Goal: Find specific page/section: Find specific page/section

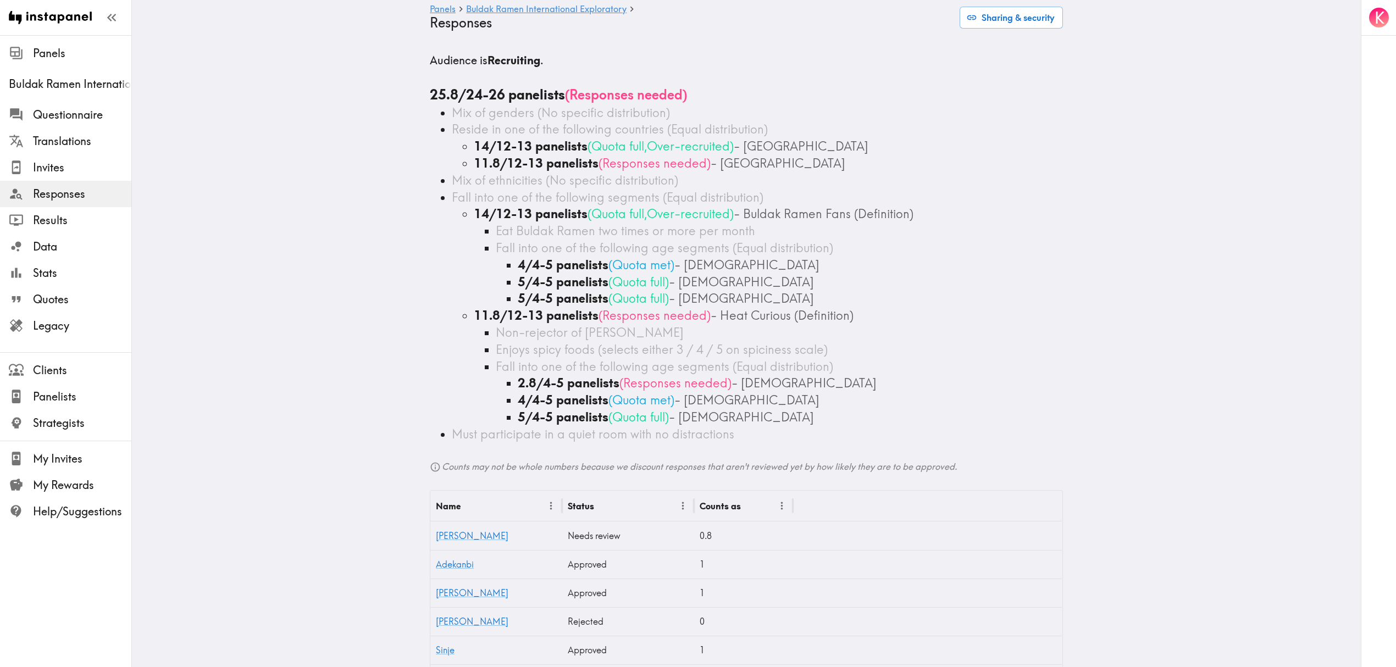
click at [848, 420] on div "5/4-5 panelists ( Quota full ) - 23-28 years old" at bounding box center [790, 417] width 545 height 17
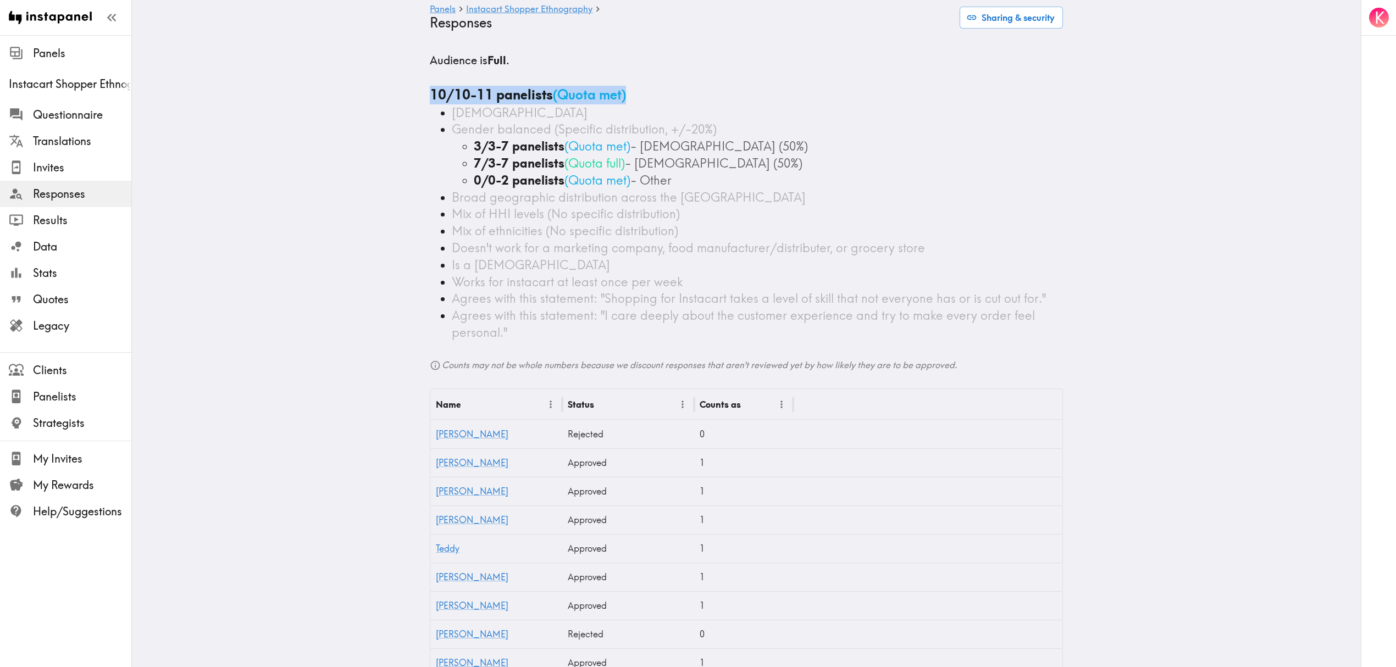
drag, startPoint x: 416, startPoint y: 97, endPoint x: 634, endPoint y: 95, distance: 217.7
click at [634, 95] on div "Audience is Full . 10/10-11 panelists ( Quota met ) 18+ years old Gender balanc…" at bounding box center [747, 470] width 660 height 834
click at [681, 95] on div "10/10-11 panelists ( Quota met )" at bounding box center [746, 95] width 633 height 19
click at [25, 112] on div at bounding box center [21, 114] width 24 height 15
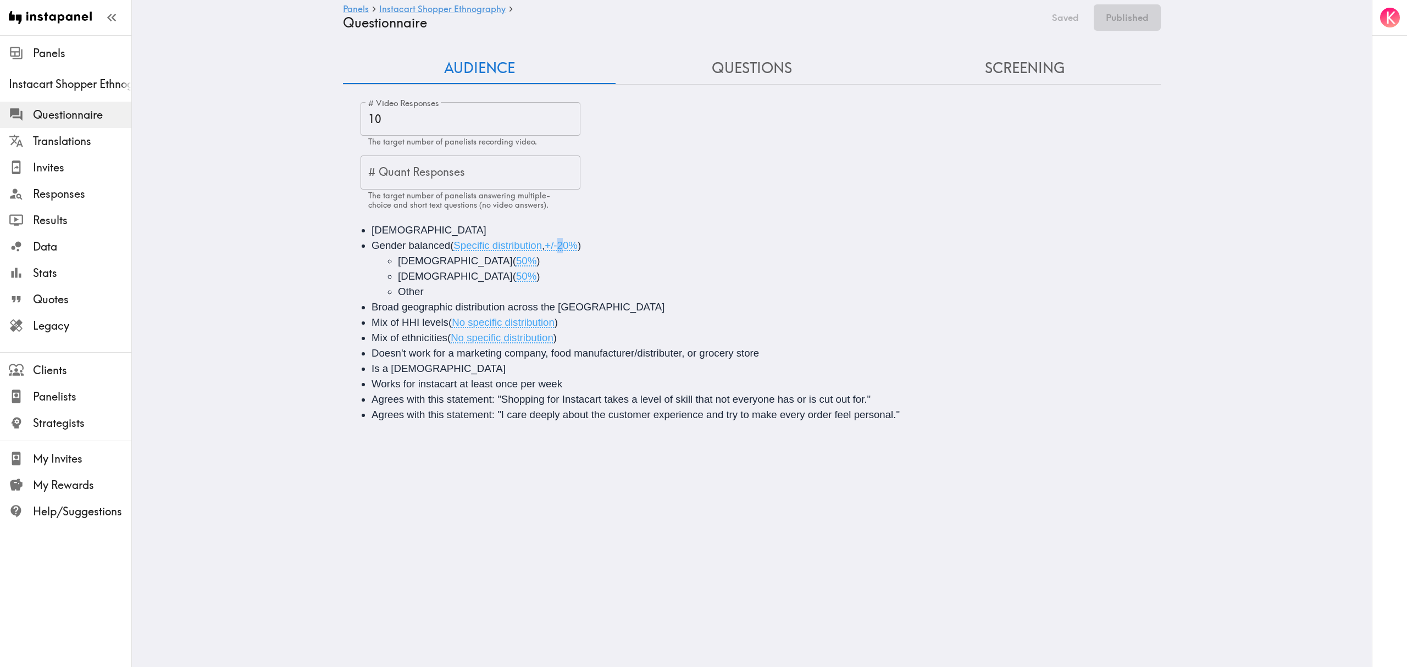
click at [559, 247] on span "+/-20%" at bounding box center [561, 246] width 33 height 12
click at [563, 240] on span "+/-20%" at bounding box center [561, 246] width 33 height 12
click at [559, 248] on span "+/-20%" at bounding box center [561, 246] width 33 height 12
drag, startPoint x: 489, startPoint y: 268, endPoint x: 468, endPoint y: 264, distance: 20.7
click at [489, 268] on li "Male ( 50% )" at bounding box center [788, 260] width 781 height 15
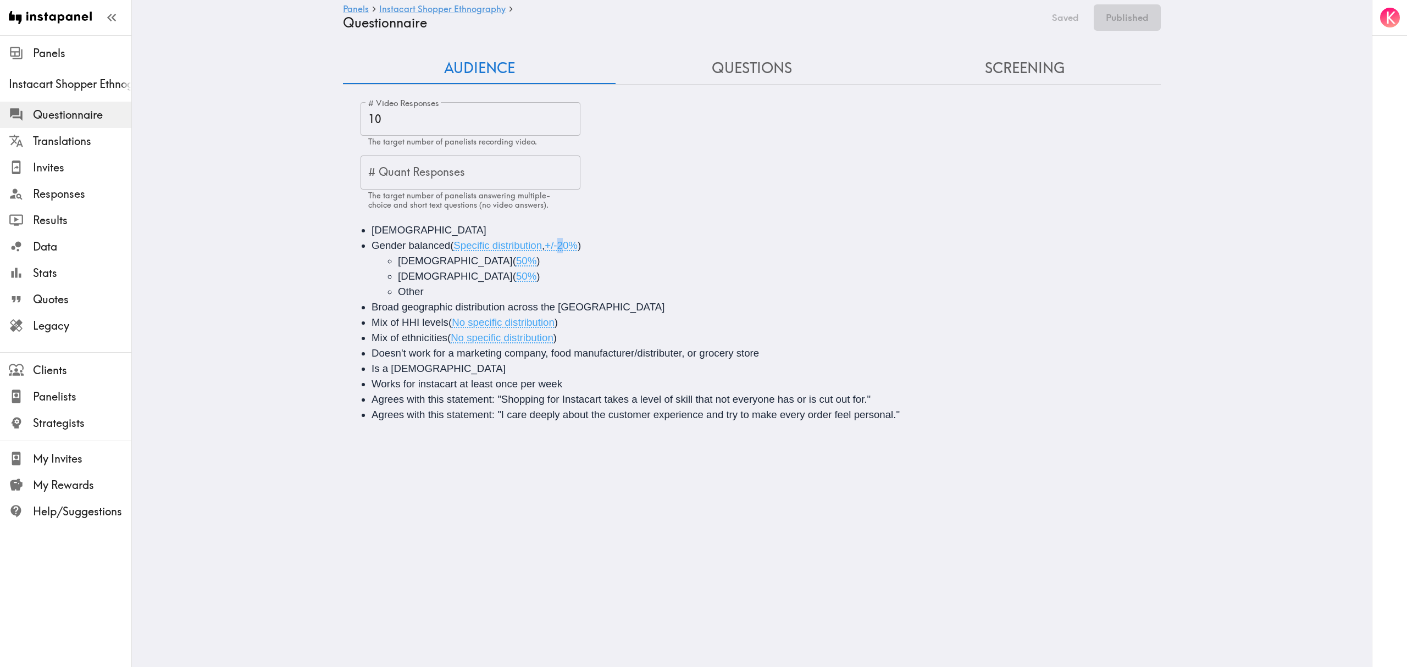
click at [563, 247] on span "+/-20%" at bounding box center [561, 246] width 33 height 12
click at [1065, 19] on button "Save now" at bounding box center [1058, 17] width 54 height 26
click at [1142, 18] on button "Publish" at bounding box center [1133, 17] width 56 height 26
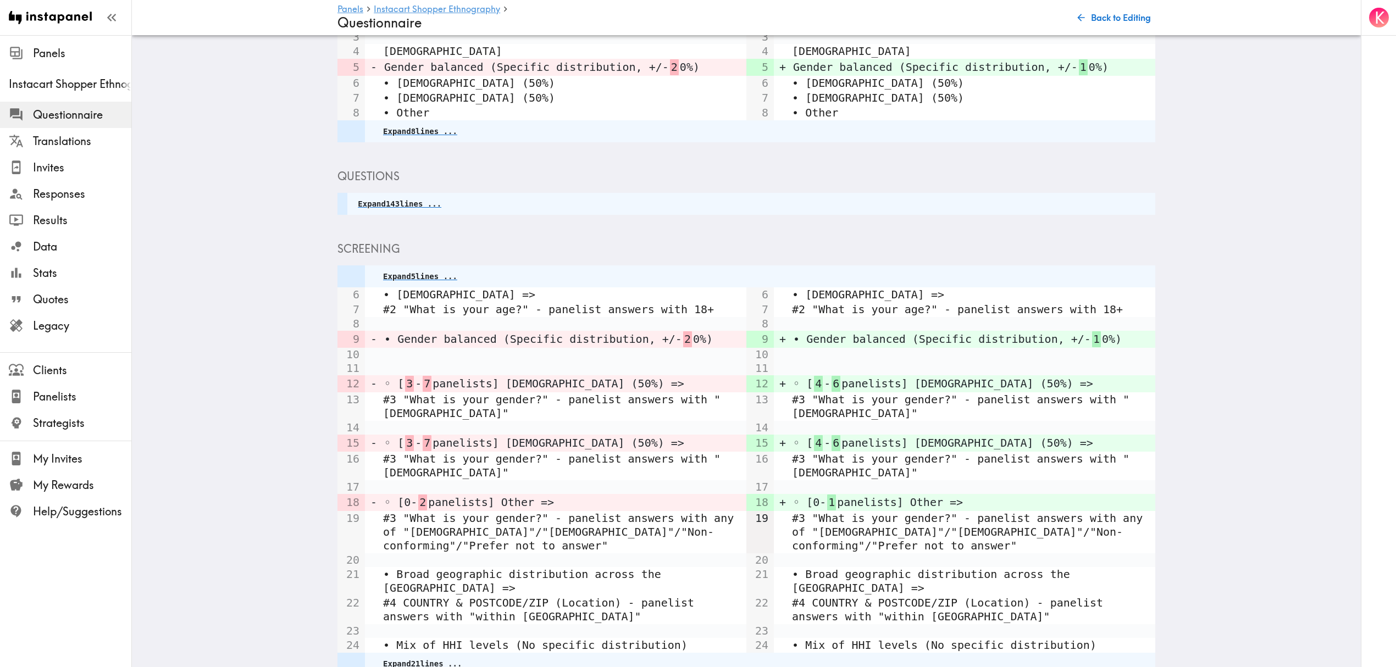
scroll to position [243, 0]
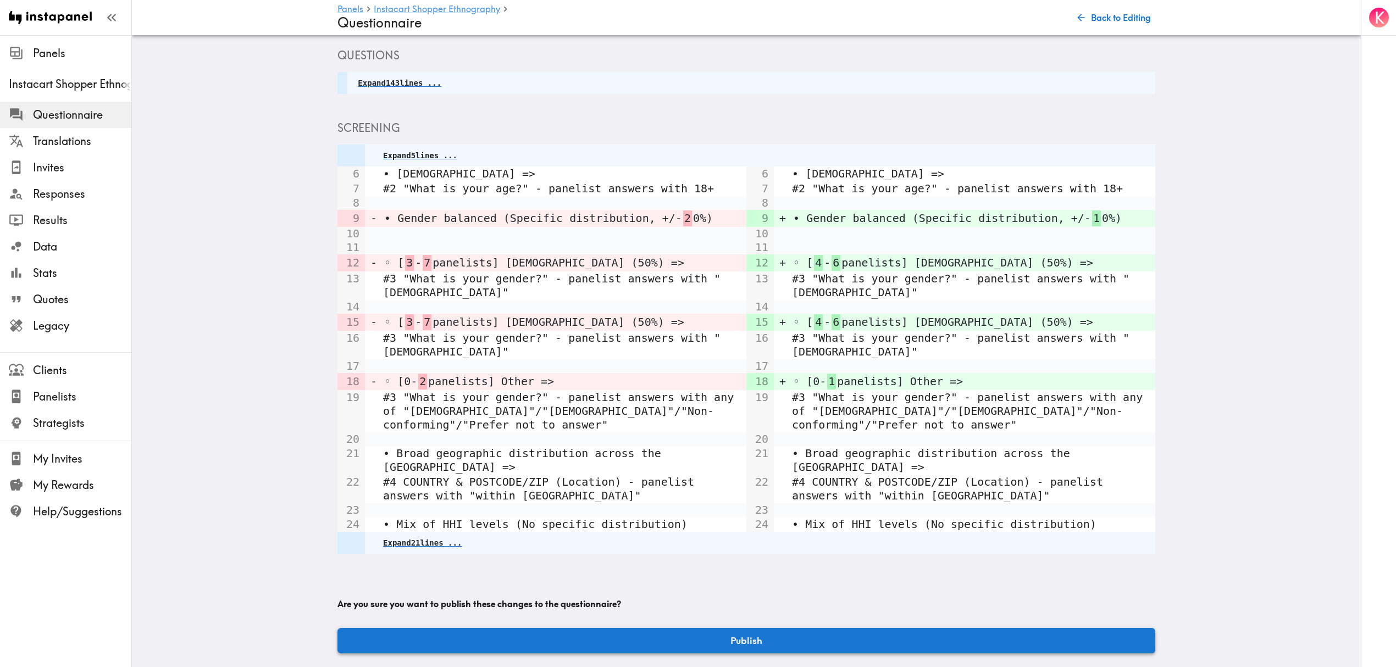
click at [706, 628] on button "Publish" at bounding box center [747, 640] width 818 height 25
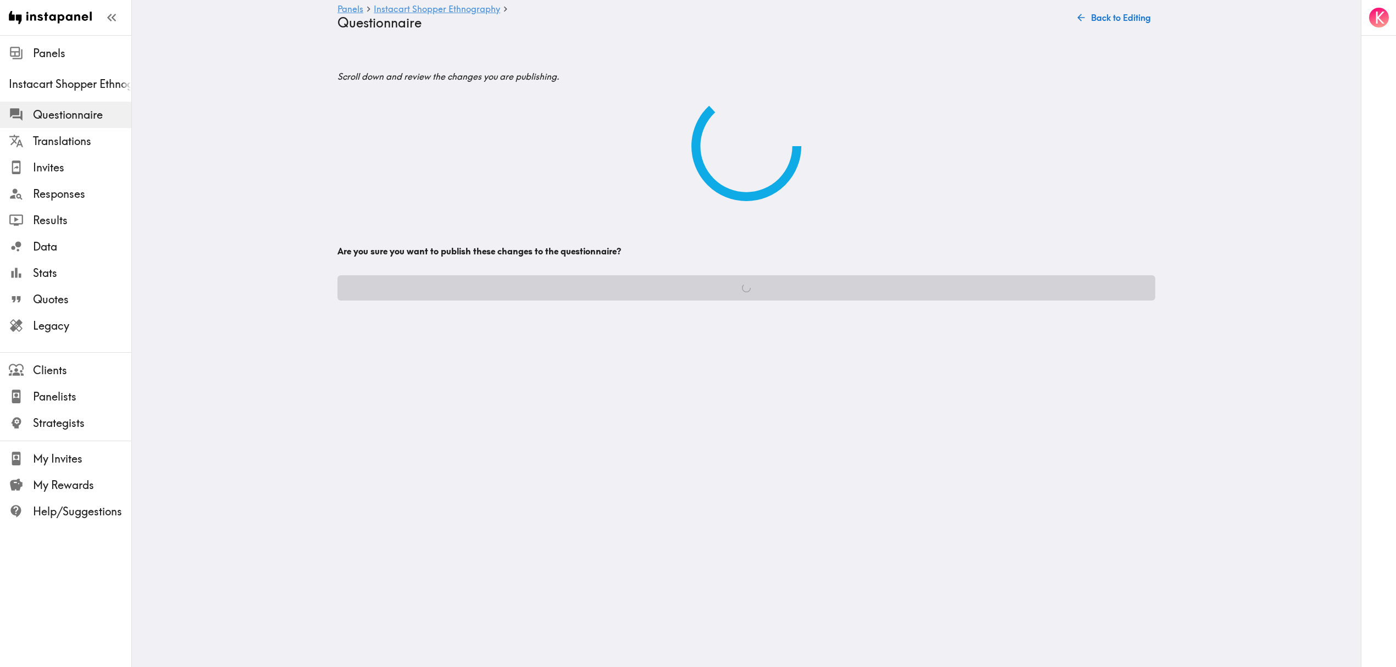
scroll to position [0, 0]
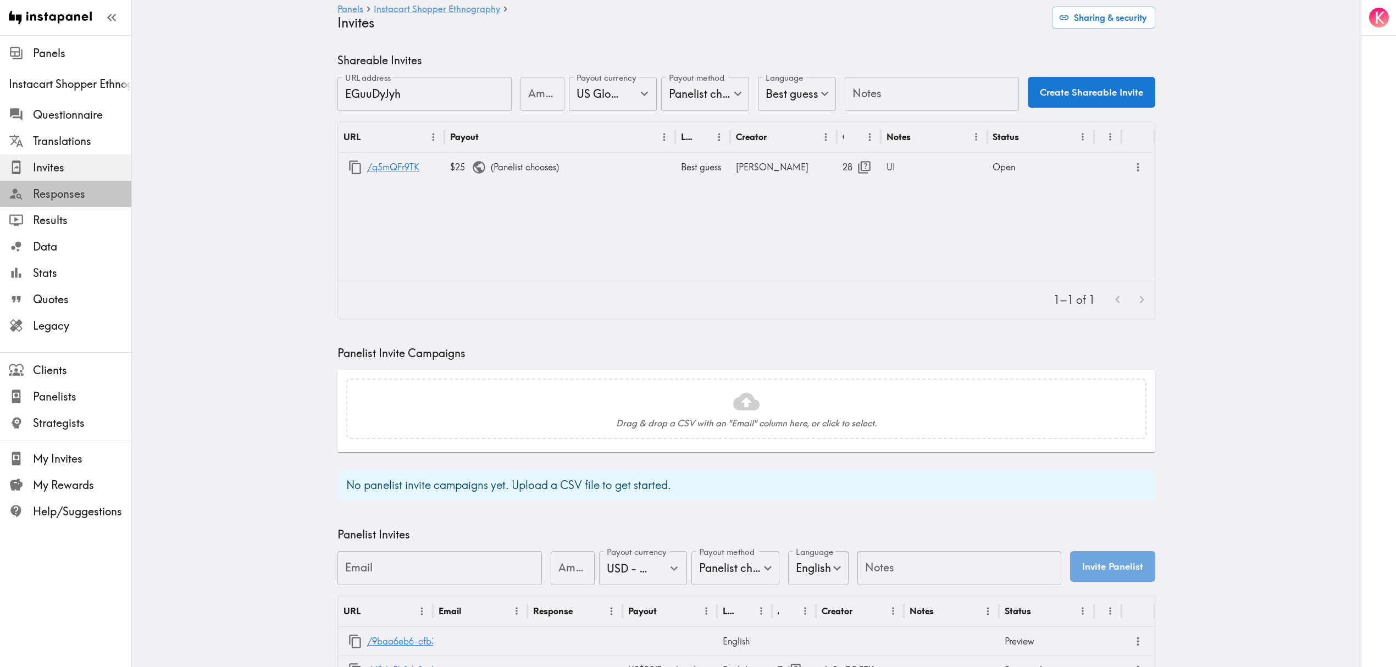
click at [82, 194] on span "Responses" at bounding box center [82, 193] width 98 height 15
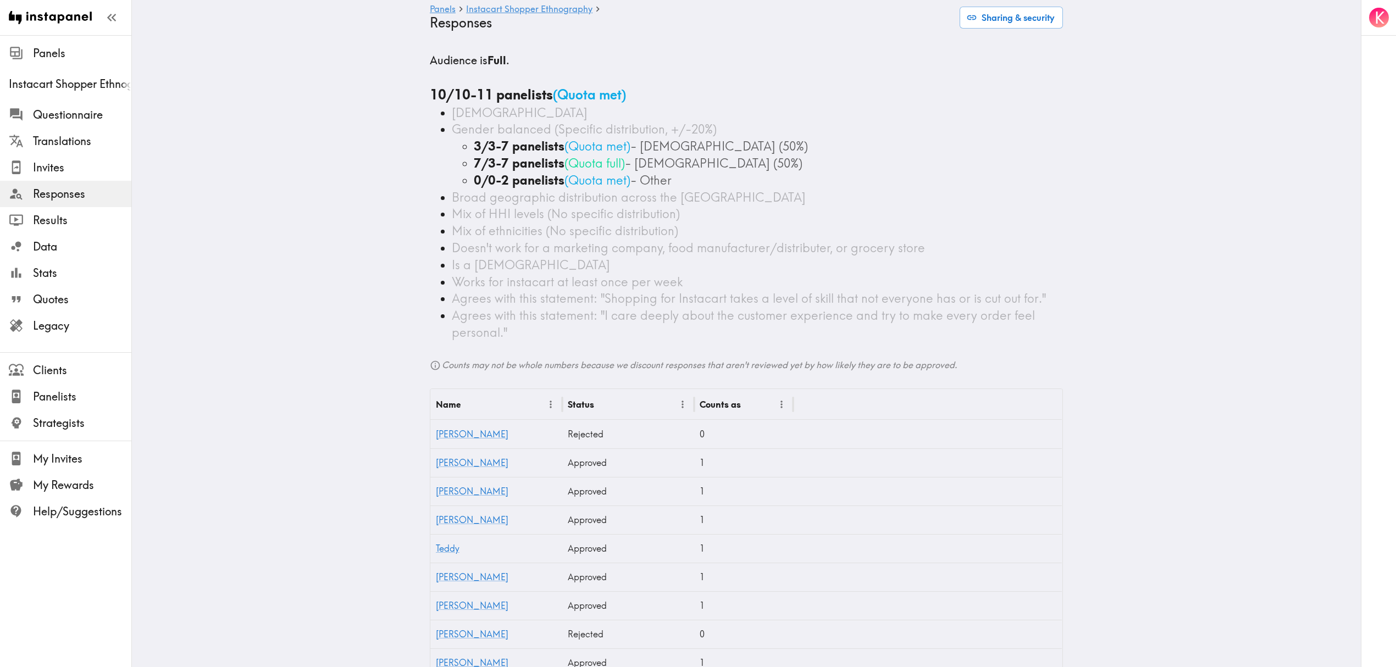
click at [297, 176] on main "Panels Instacart Shopper Ethnography Responses Sharing & security Audience is F…" at bounding box center [746, 470] width 1229 height 870
click at [357, 295] on main "Panels Instacart Shopper Ethnography Responses Sharing & security Audience is F…" at bounding box center [746, 470] width 1229 height 870
click at [452, 166] on ul "3/3-7 panelists ( Quota met ) - Male (50%) 7/3-7 panelists ( Quota full ) - Fem…" at bounding box center [757, 163] width 611 height 51
click at [535, 147] on b "3/3-7 panelists" at bounding box center [519, 146] width 91 height 15
drag, startPoint x: 471, startPoint y: 145, endPoint x: 478, endPoint y: 147, distance: 7.0
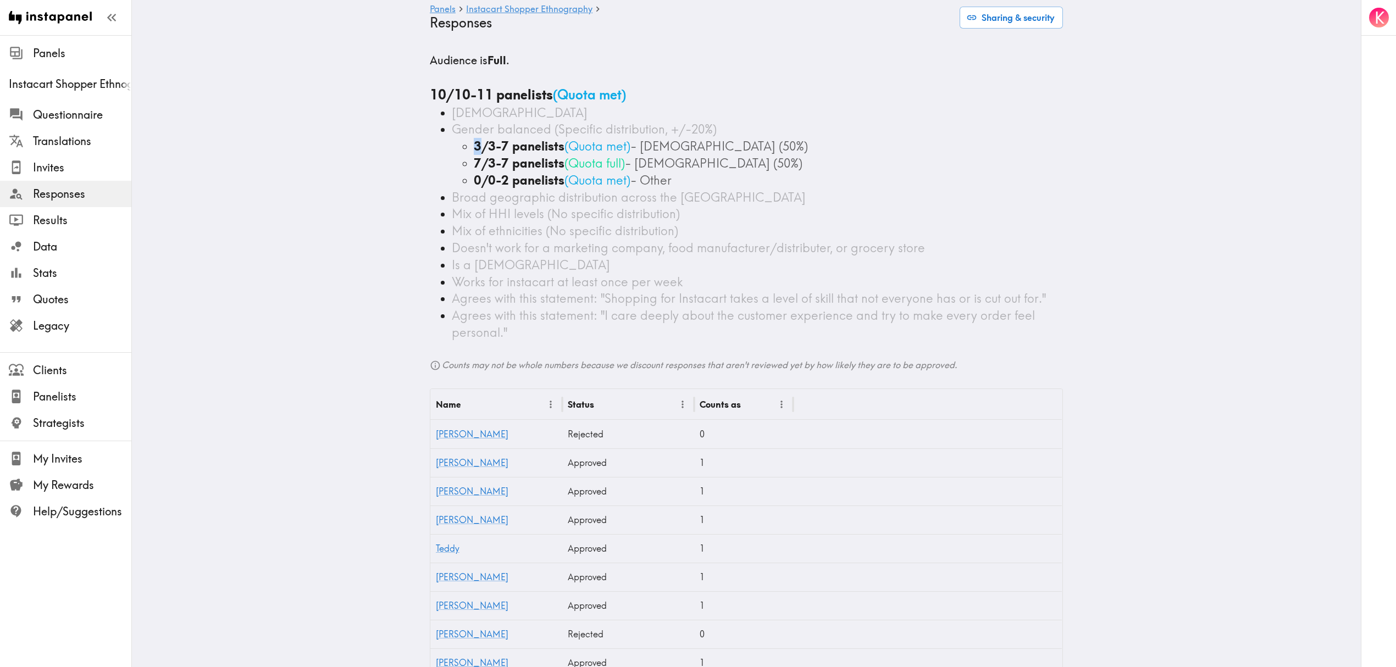
click at [478, 147] on b "3/3-7 panelists" at bounding box center [519, 146] width 91 height 15
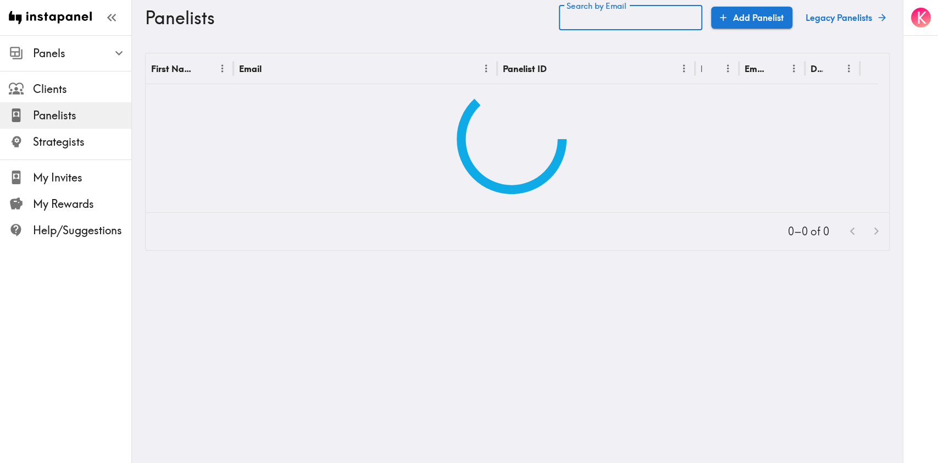
click at [610, 15] on div "Search by Email Search by Email" at bounding box center [630, 17] width 143 height 25
paste input "text"
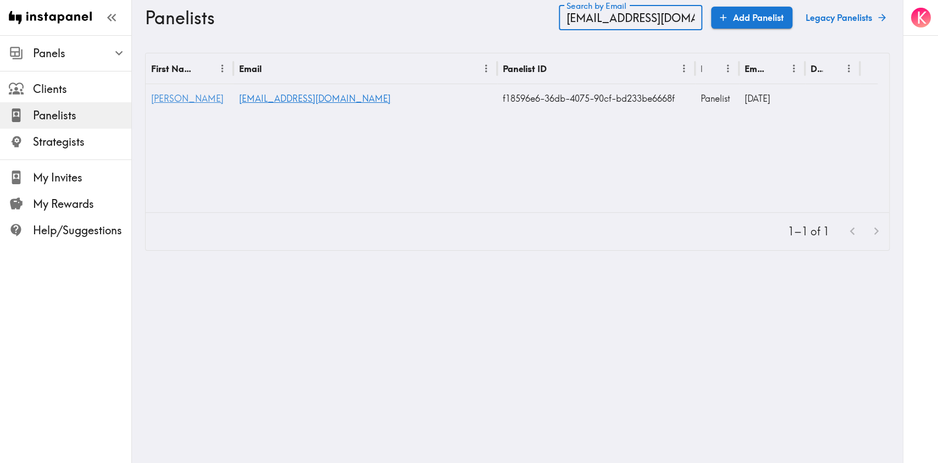
type input "tylermartin241930@gmail.com"
click at [152, 96] on span "Tyler" at bounding box center [187, 98] width 73 height 11
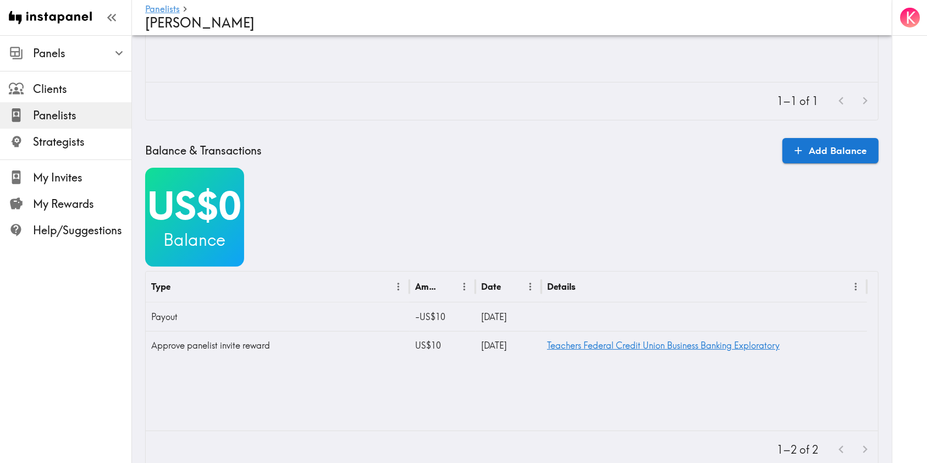
scroll to position [146, 0]
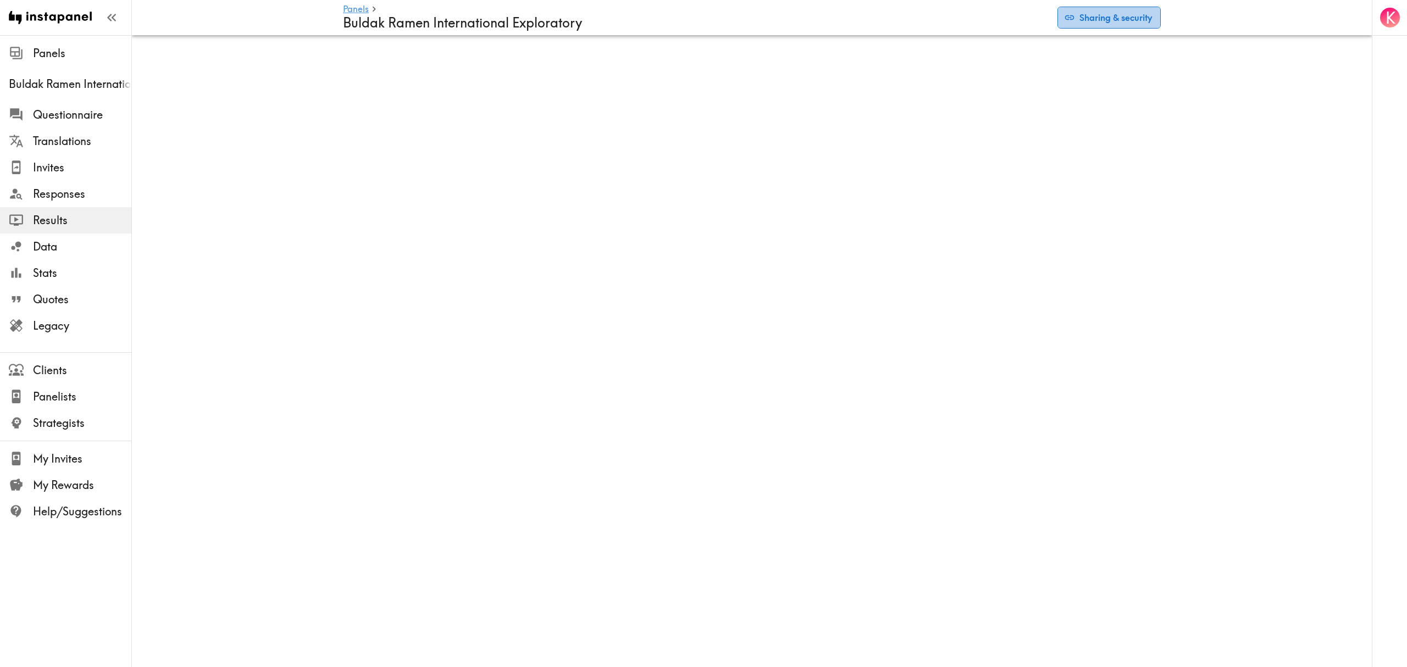
click at [1125, 14] on button "Sharing & security" at bounding box center [1109, 18] width 103 height 22
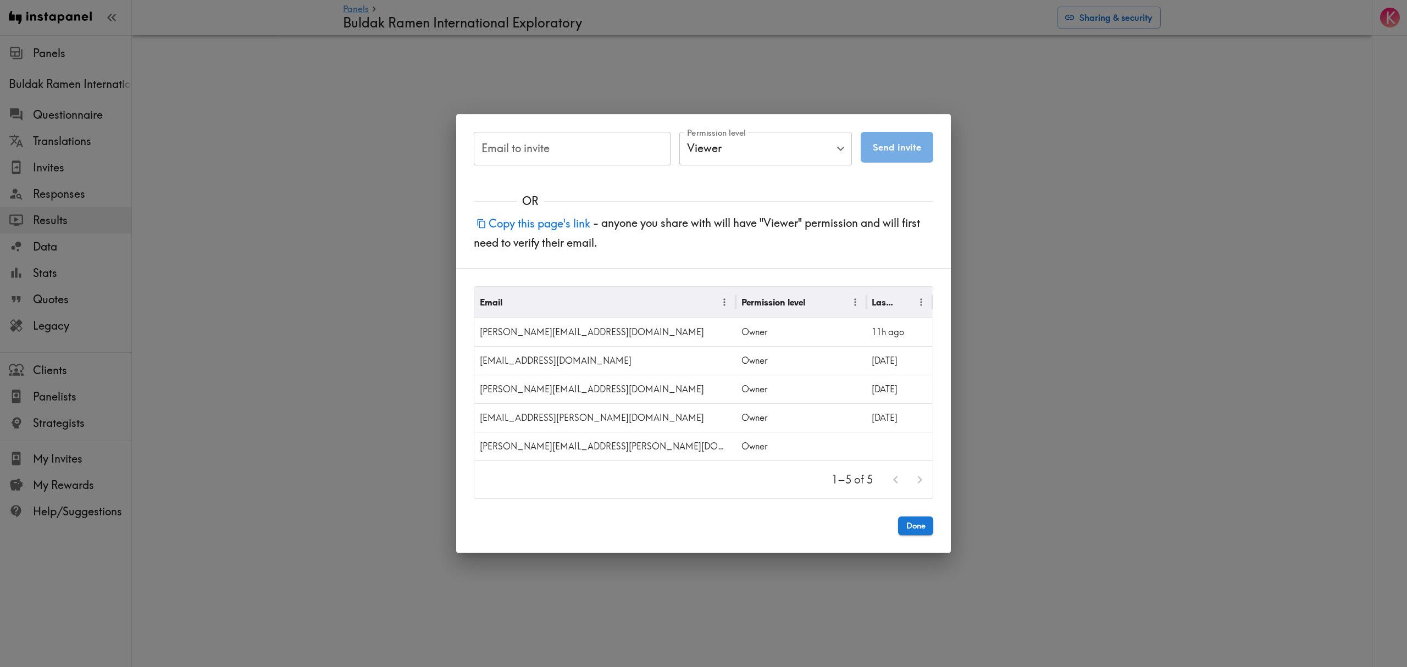
click at [1091, 392] on div "Email to invite Email to invite Permission level Viewer Viewer Permission level…" at bounding box center [703, 333] width 1407 height 667
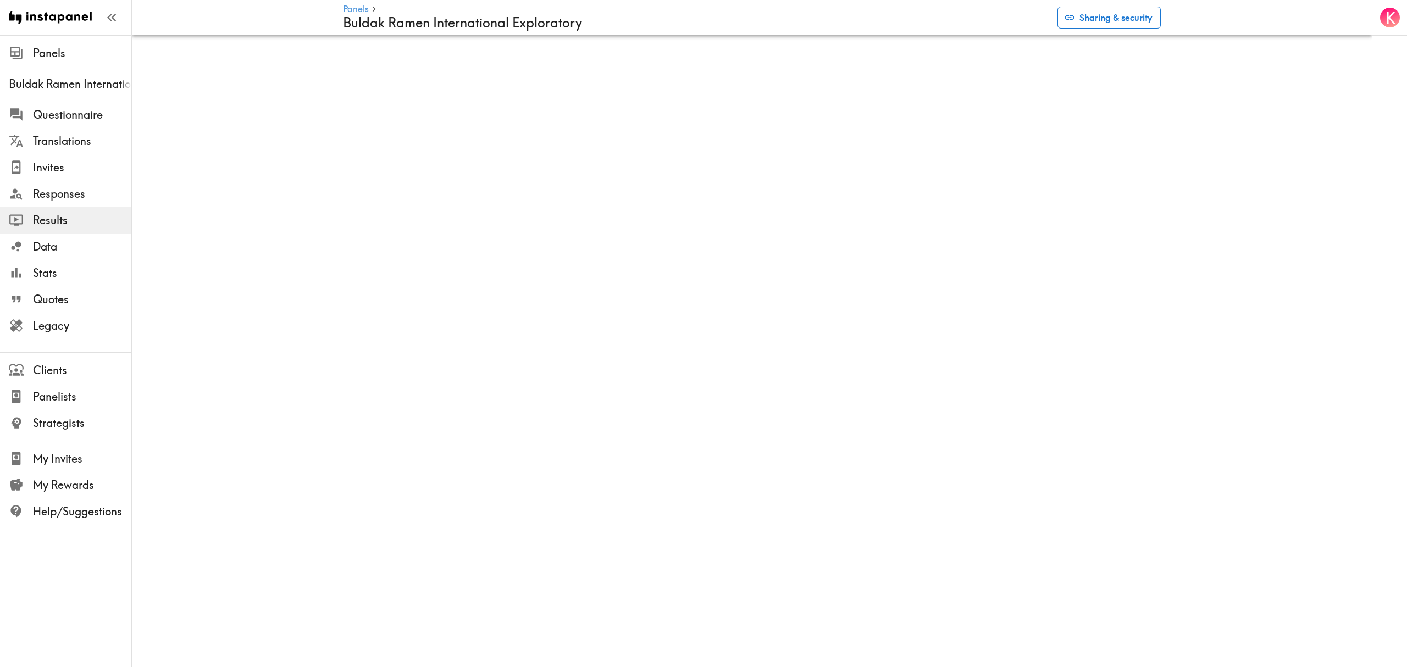
click at [1074, 12] on icon "button" at bounding box center [1069, 17] width 11 height 11
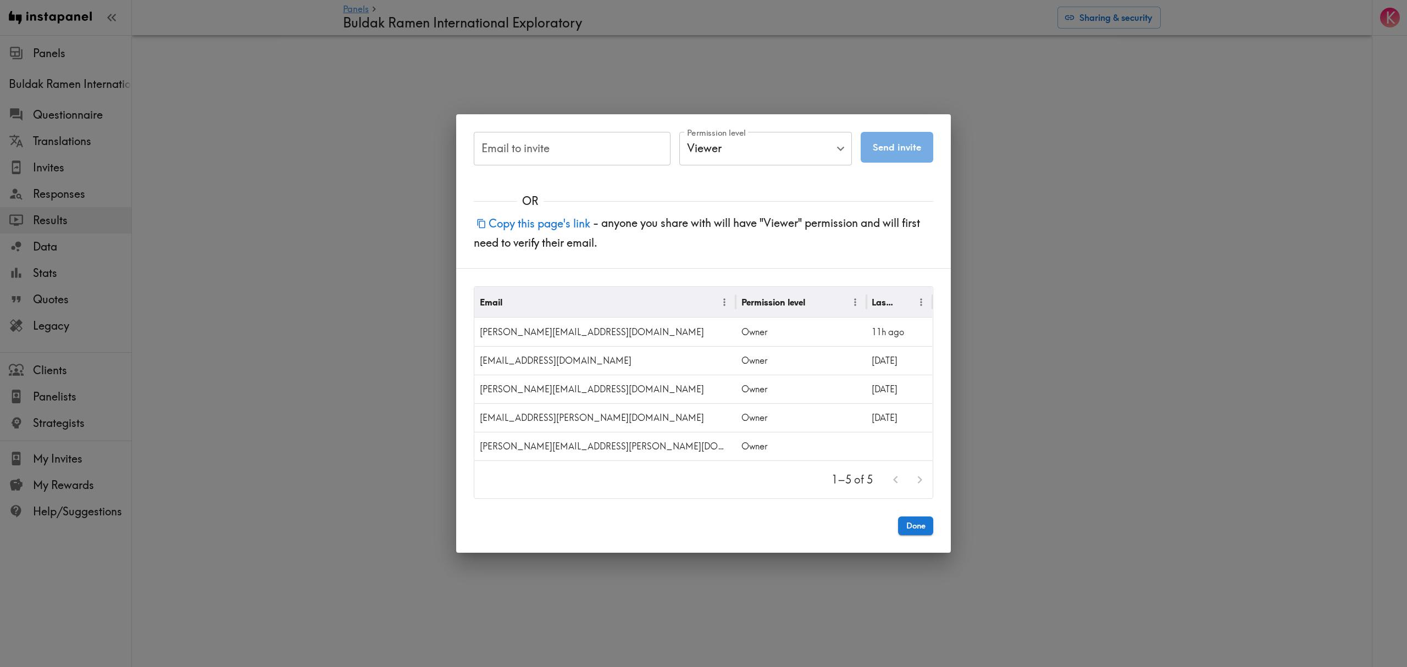
click at [1017, 366] on div "Email to invite Email to invite Permission level Viewer Viewer Permission level…" at bounding box center [703, 333] width 1407 height 667
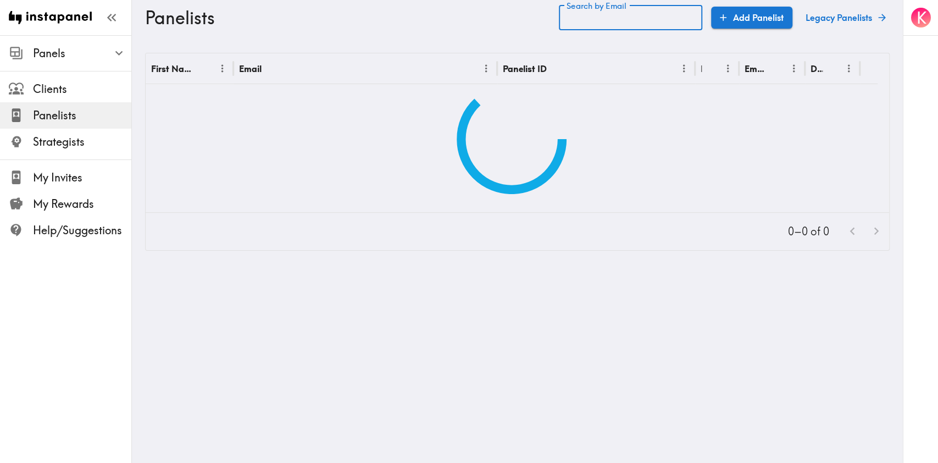
click at [682, 13] on input "Search by Email" at bounding box center [630, 17] width 143 height 25
paste input "text"
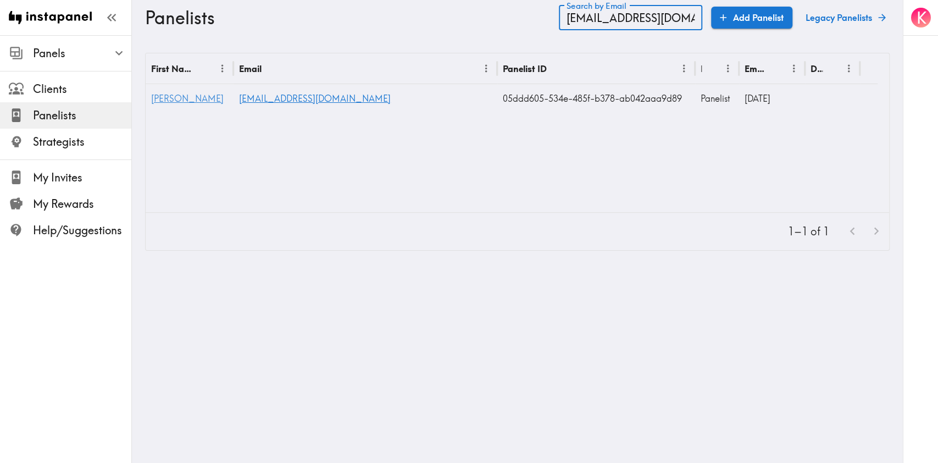
type input "[EMAIL_ADDRESS][DOMAIN_NAME]"
click at [191, 96] on span "[PERSON_NAME]" at bounding box center [187, 98] width 73 height 11
